Goal: Entertainment & Leisure: Consume media (video, audio)

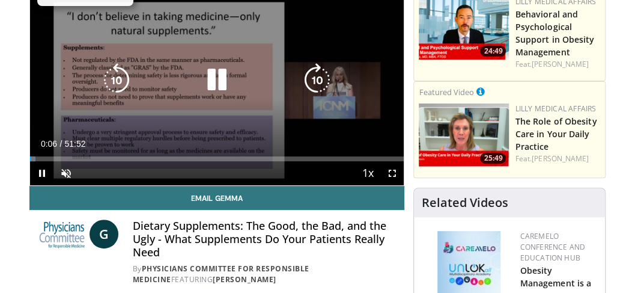
click at [215, 85] on icon "Video Player" at bounding box center [217, 80] width 34 height 34
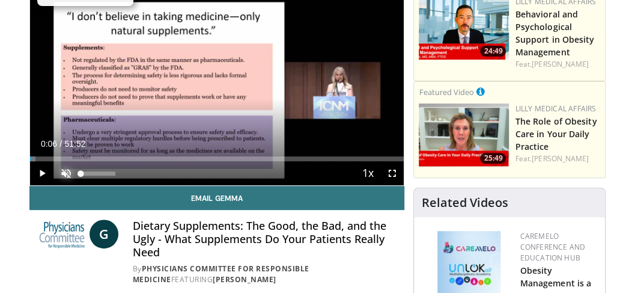
click at [67, 171] on span "Video Player" at bounding box center [66, 173] width 24 height 24
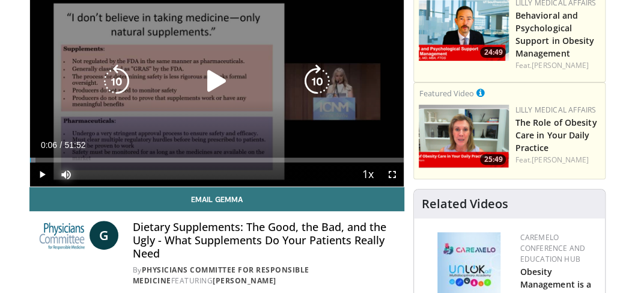
scroll to position [120, 0]
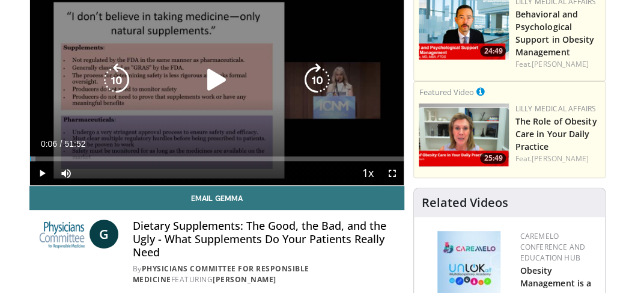
click at [204, 84] on icon "Video Player" at bounding box center [217, 80] width 34 height 34
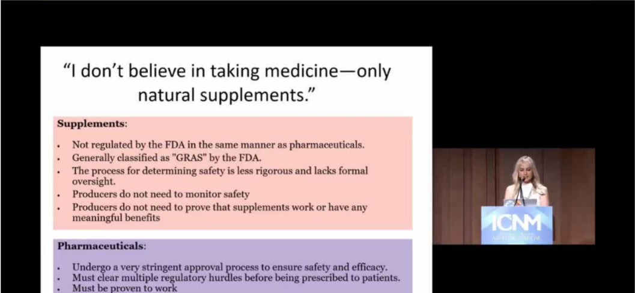
scroll to position [40, 0]
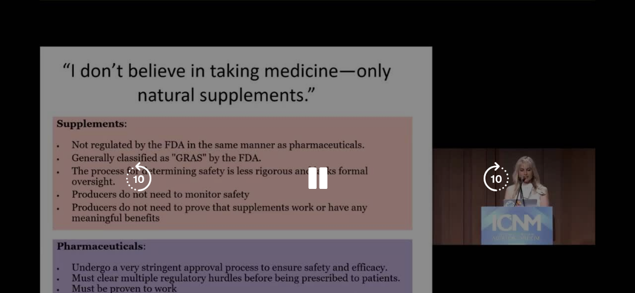
drag, startPoint x: 640, startPoint y: 1, endPoint x: 464, endPoint y: 38, distance: 179.9
click at [464, 38] on div "10 seconds Tap to unmute" at bounding box center [317, 178] width 635 height 357
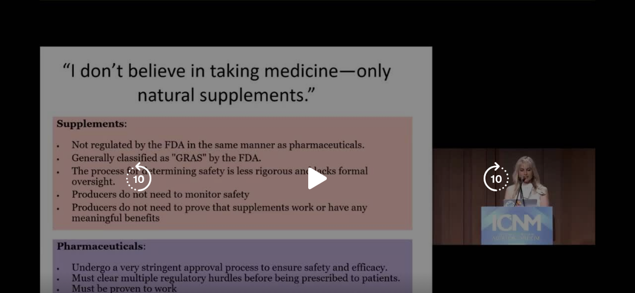
drag, startPoint x: 312, startPoint y: 180, endPoint x: 321, endPoint y: 162, distance: 20.4
click at [312, 180] on icon "Video Player" at bounding box center [318, 179] width 34 height 34
click at [549, 129] on div "10 seconds Tap to unmute" at bounding box center [317, 178] width 635 height 357
click at [309, 177] on icon "Video Player" at bounding box center [318, 179] width 34 height 34
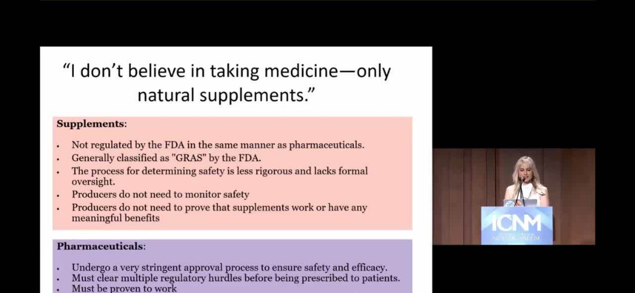
scroll to position [216, 0]
drag, startPoint x: 638, startPoint y: 0, endPoint x: 484, endPoint y: 129, distance: 200.4
click at [484, 129] on div "10 seconds Tap to unmute" at bounding box center [317, 178] width 635 height 357
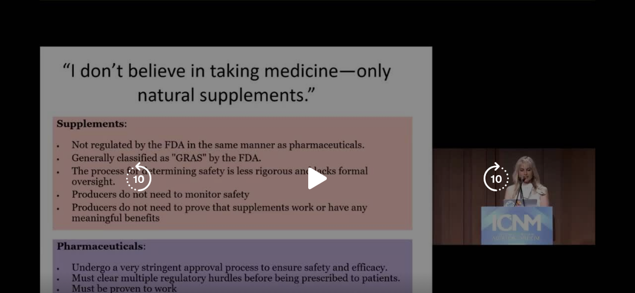
click at [312, 180] on icon "Video Player" at bounding box center [318, 179] width 34 height 34
click at [320, 186] on icon "Video Player" at bounding box center [318, 179] width 34 height 34
click at [314, 175] on icon "Video Player" at bounding box center [318, 179] width 34 height 34
click at [203, 276] on div "10 seconds Tap to unmute" at bounding box center [317, 178] width 635 height 357
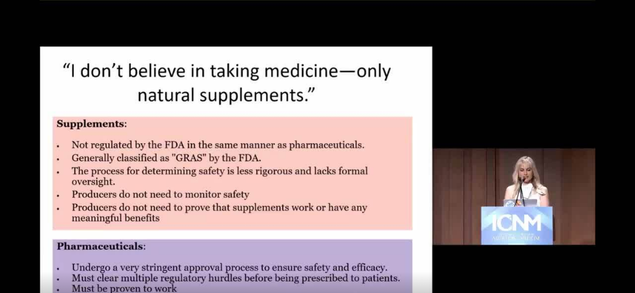
drag, startPoint x: 198, startPoint y: 281, endPoint x: 293, endPoint y: 296, distance: 96.2
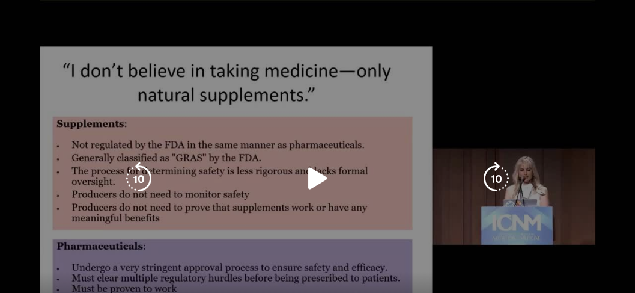
click at [319, 174] on icon "Video Player" at bounding box center [318, 179] width 34 height 34
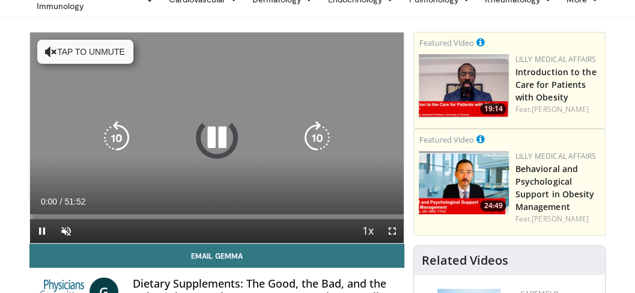
scroll to position [80, 0]
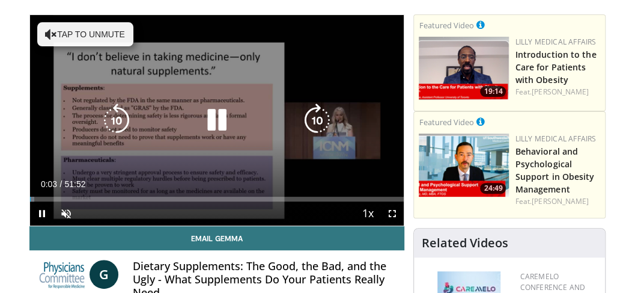
click at [224, 124] on icon "Video Player" at bounding box center [217, 120] width 34 height 34
click at [221, 122] on icon "Video Player" at bounding box center [217, 120] width 34 height 34
click at [203, 115] on icon "Video Player" at bounding box center [217, 120] width 34 height 34
click at [87, 35] on button "Tap to unmute" at bounding box center [85, 34] width 96 height 24
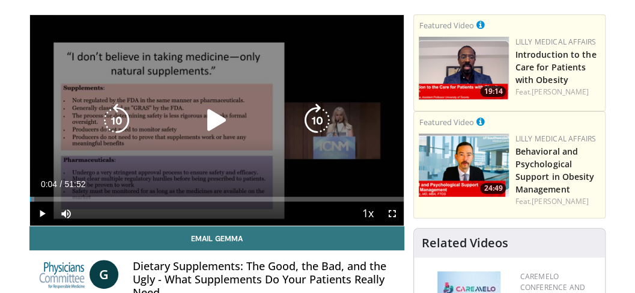
click at [217, 124] on icon "Video Player" at bounding box center [217, 120] width 34 height 34
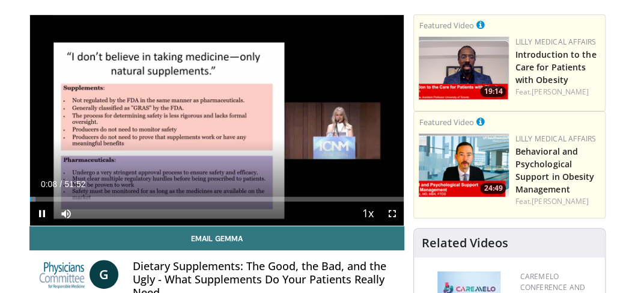
drag, startPoint x: 284, startPoint y: 201, endPoint x: 308, endPoint y: 200, distance: 24.6
click at [308, 201] on div "Current Time 0:08 / Duration 51:52 Pause Skip Backward Skip Forward Mute Loaded…" at bounding box center [217, 213] width 374 height 24
drag, startPoint x: 45, startPoint y: 198, endPoint x: 255, endPoint y: 207, distance: 210.4
click at [257, 207] on video-js "**********" at bounding box center [217, 120] width 374 height 210
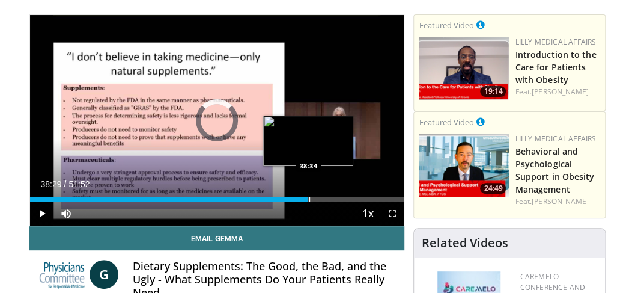
drag, startPoint x: 204, startPoint y: 199, endPoint x: 308, endPoint y: 199, distance: 103.3
click at [309, 199] on div "Progress Bar" at bounding box center [309, 198] width 1 height 5
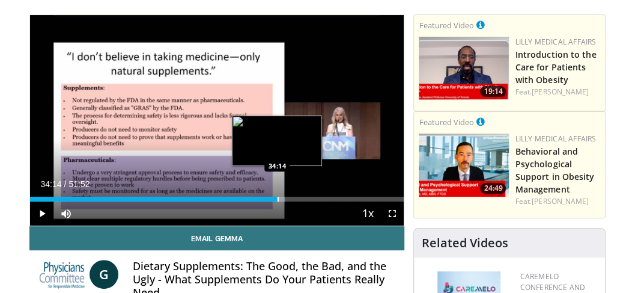
drag, startPoint x: 312, startPoint y: 198, endPoint x: 277, endPoint y: 199, distance: 35.5
click at [278, 199] on div "Progress Bar" at bounding box center [278, 198] width 1 height 5
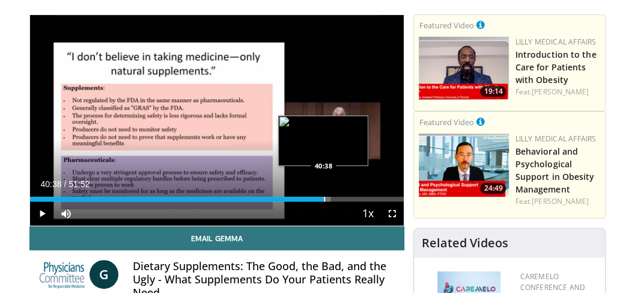
drag, startPoint x: 307, startPoint y: 199, endPoint x: 323, endPoint y: 196, distance: 16.6
click at [324, 196] on div "Progress Bar" at bounding box center [324, 198] width 1 height 5
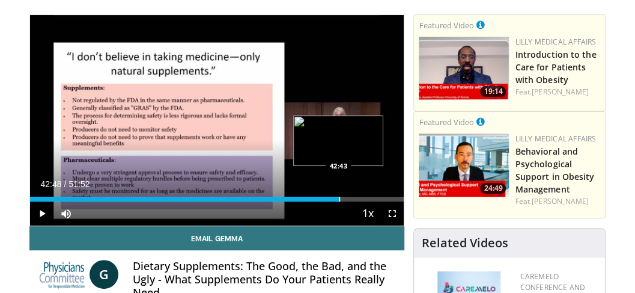
drag, startPoint x: 326, startPoint y: 197, endPoint x: 339, endPoint y: 198, distance: 13.2
click at [339, 198] on div "Progress Bar" at bounding box center [339, 198] width 1 height 5
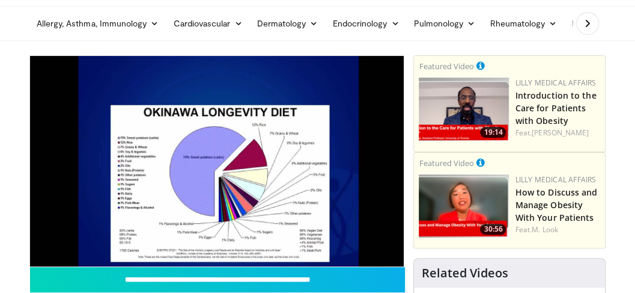
scroll to position [80, 0]
